Goal: Task Accomplishment & Management: Manage account settings

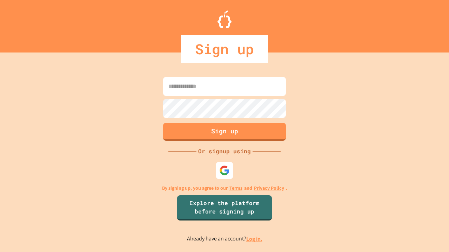
click at [255, 239] on link "Log in." at bounding box center [254, 239] width 16 height 7
